Goal: Transaction & Acquisition: Book appointment/travel/reservation

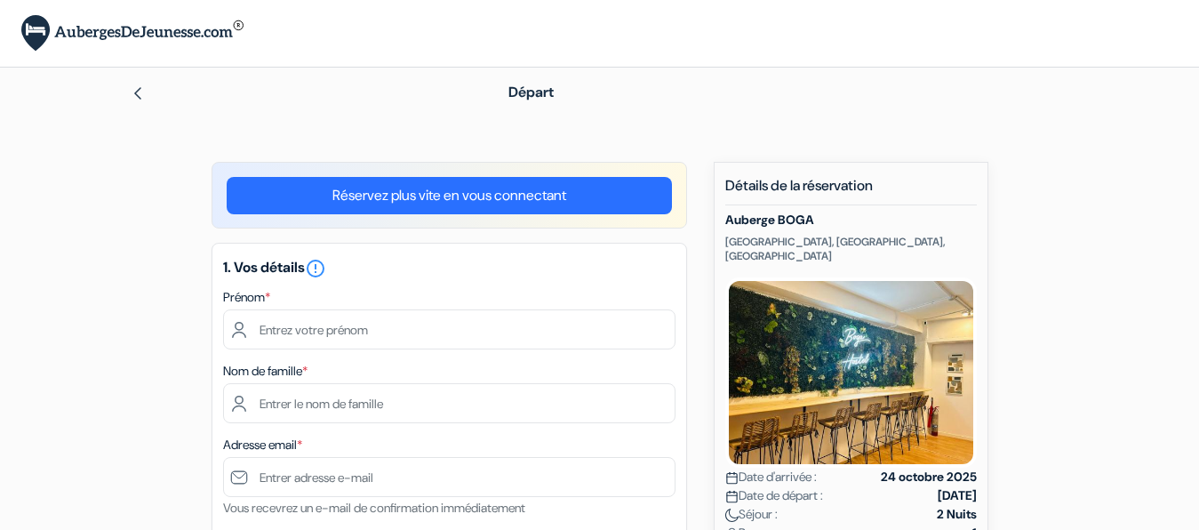
scroll to position [181, 0]
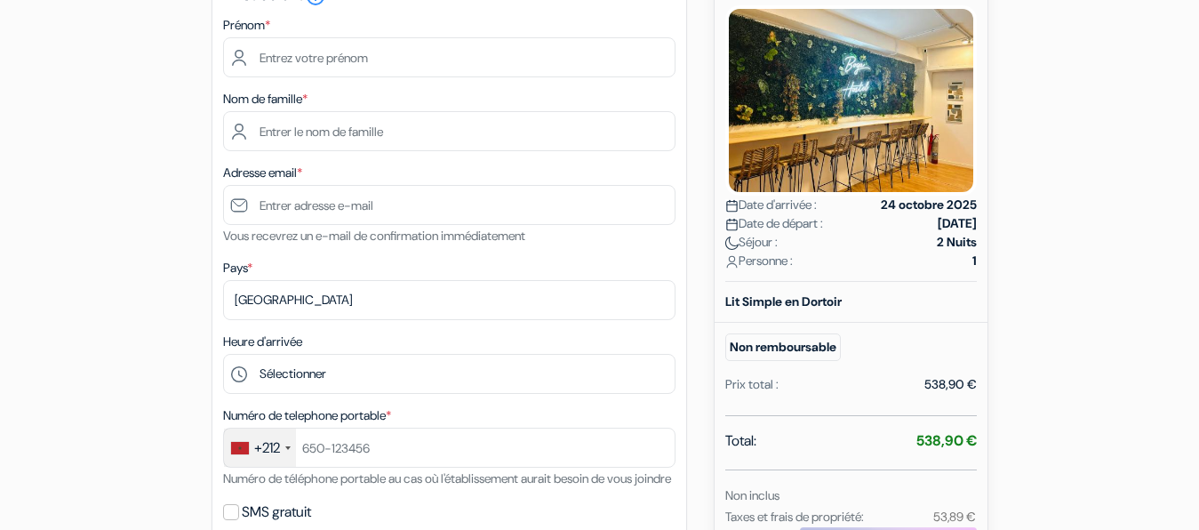
scroll to position [272, 0]
click at [958, 375] on div "538,90 €" at bounding box center [950, 384] width 52 height 19
click at [1114, 328] on form "Départ add_box Auberge BOGA [GEOGRAPHIC_DATA], [GEOGRAPHIC_DATA], [GEOGRAPHIC_D…" at bounding box center [599, 443] width 1199 height 1295
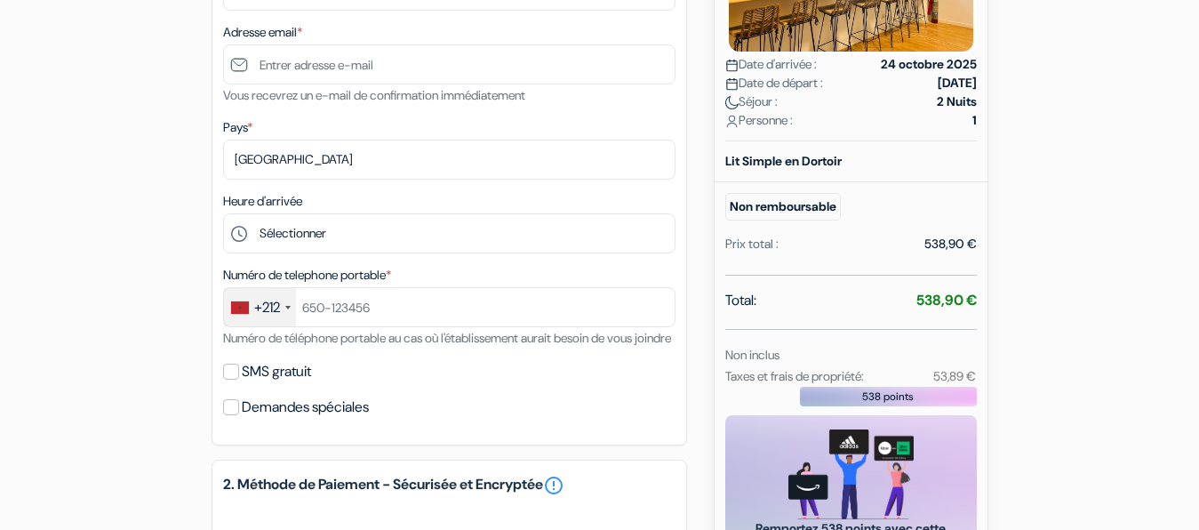
scroll to position [363, 0]
